Goal: Transaction & Acquisition: Book appointment/travel/reservation

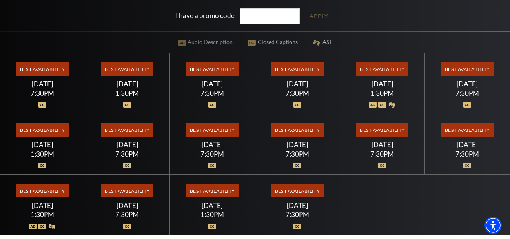
scroll to position [192, 0]
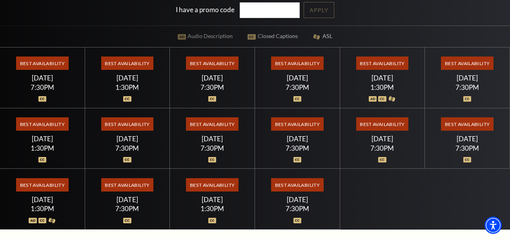
click at [53, 72] on div "Best Availability [DATE] 7:30PM" at bounding box center [42, 77] width 85 height 61
click at [56, 87] on div "7:30PM" at bounding box center [42, 87] width 66 height 7
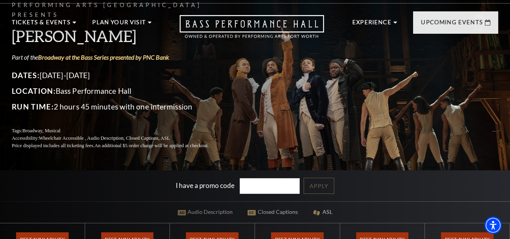
scroll to position [15, 0]
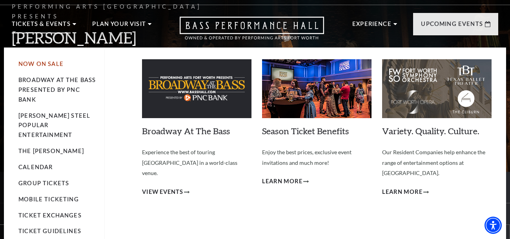
click at [51, 66] on link "Now On Sale" at bounding box center [40, 63] width 45 height 7
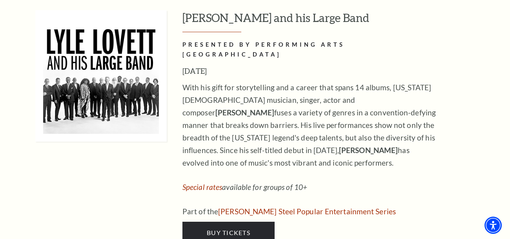
scroll to position [752, 0]
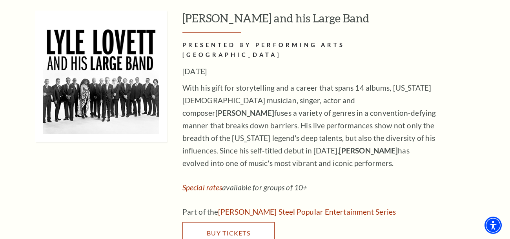
click at [260, 222] on link "Buy Tickets" at bounding box center [228, 233] width 92 height 22
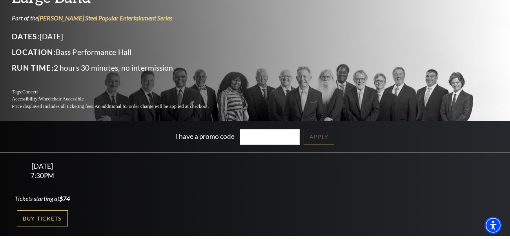
scroll to position [79, 0]
